Goal: Task Accomplishment & Management: Complete application form

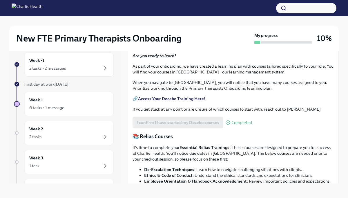
scroll to position [206, 0]
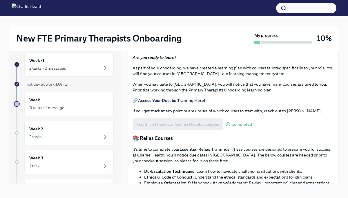
click at [182, 33] on label "Upload HIPAA Certification" at bounding box center [166, 28] width 66 height 12
click at [0, 0] on input "Upload HIPAA Certification" at bounding box center [0, 0] width 0 height 0
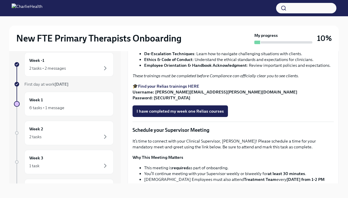
scroll to position [344, 0]
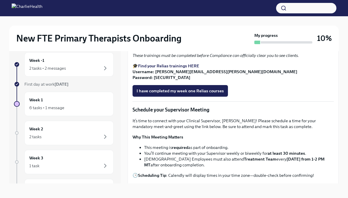
click at [188, 68] on strong "Find your Relias trainings HERE" at bounding box center [168, 65] width 61 height 5
drag, startPoint x: 155, startPoint y: 146, endPoint x: 218, endPoint y: 146, distance: 63.5
click at [218, 80] on strong "Username: [PERSON_NAME][EMAIL_ADDRESS][PERSON_NAME][DOMAIN_NAME] Password: [SEC…" at bounding box center [215, 74] width 165 height 11
copy strong "[PERSON_NAME][EMAIL_ADDRESS][PERSON_NAME][DOMAIN_NAME]"
click at [236, 80] on p "🎓 Find your Relias trainings HERE Username: [PERSON_NAME][EMAIL_ADDRESS][PERSON…" at bounding box center [233, 71] width 201 height 17
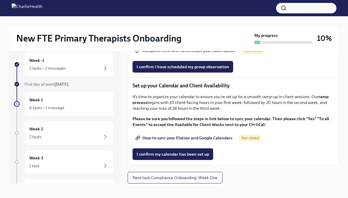
scroll to position [832, 0]
click at [41, 102] on h6 "Week 1" at bounding box center [36, 100] width 14 height 6
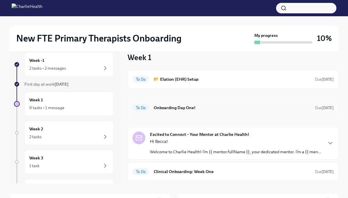
click at [192, 111] on div "To Do Onboarding Day One! Due [DATE]" at bounding box center [233, 107] width 201 height 9
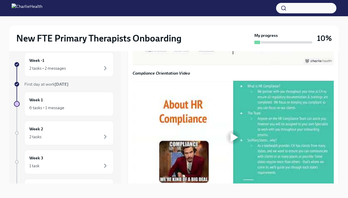
scroll to position [466, 0]
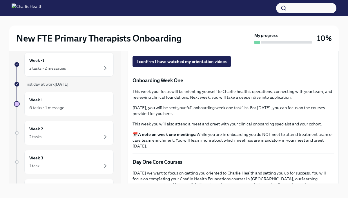
scroll to position [576, 0]
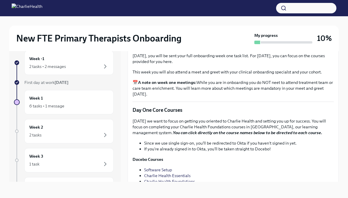
scroll to position [647, 0]
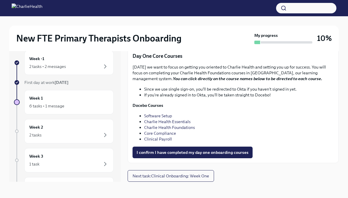
scroll to position [795, 0]
click at [171, 134] on link "Core Compliance" at bounding box center [160, 132] width 32 height 5
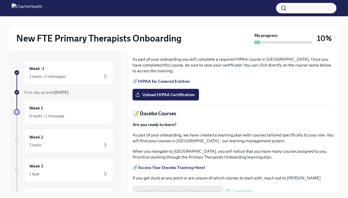
scroll to position [156, 0]
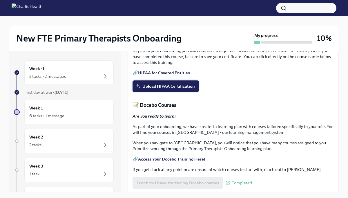
click at [174, 92] on label "Upload HIPAA Certification" at bounding box center [166, 86] width 66 height 12
click at [0, 0] on input "Upload HIPAA Certification" at bounding box center [0, 0] width 0 height 0
click at [174, 75] on link "HIPAA for Covered Entities" at bounding box center [164, 72] width 52 height 5
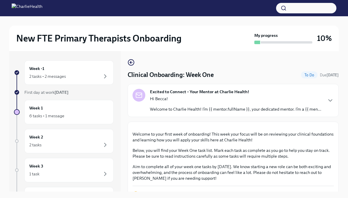
scroll to position [0, 0]
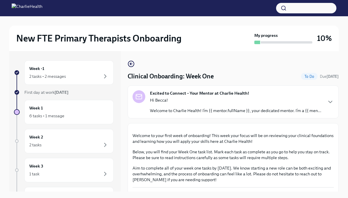
click at [182, 110] on p "Welcome to Charlie Health! I’m {{ mentor.fullName }}, your dedicated mentor. I’…" at bounding box center [235, 111] width 171 height 6
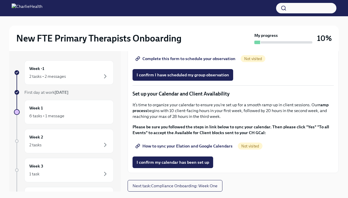
scroll to position [922, 0]
click at [176, 188] on span "Next task : Compliance Onboarding: Week One" at bounding box center [175, 186] width 85 height 6
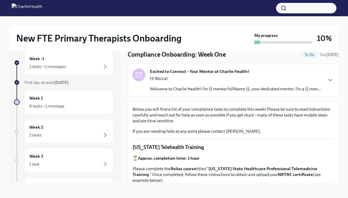
scroll to position [12, 0]
